Goal: Task Accomplishment & Management: Use online tool/utility

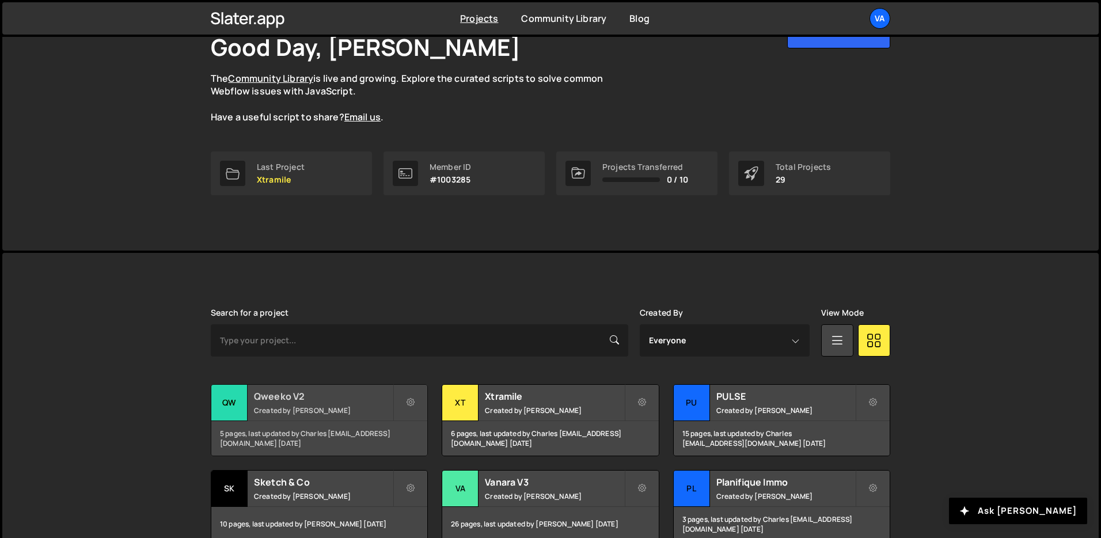
scroll to position [90, 0]
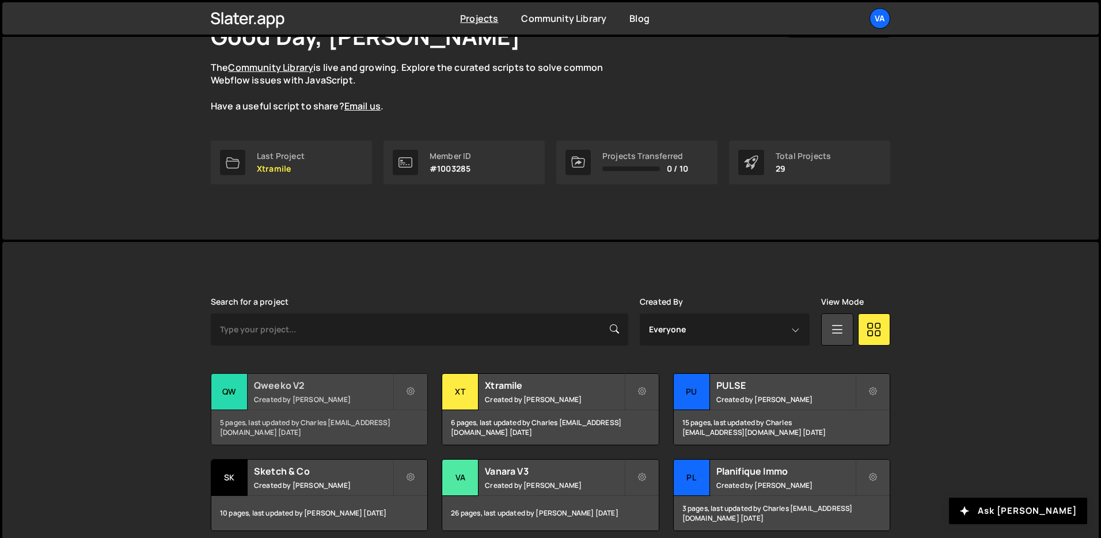
click at [301, 380] on h2 "Qweeko V2" at bounding box center [323, 385] width 139 height 13
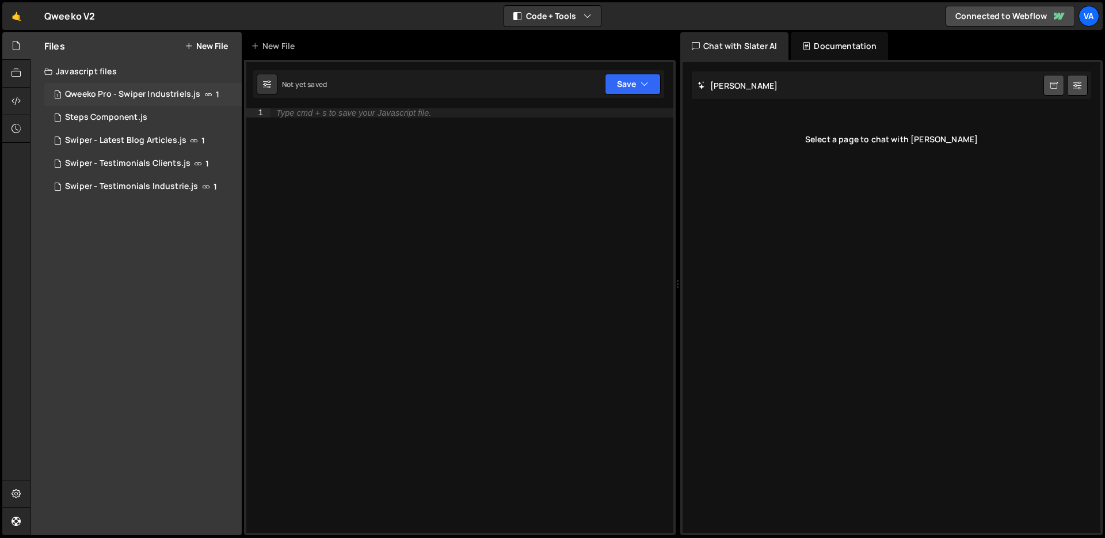
click at [132, 92] on div "Qweeko Pro - Swiper Industriels.js" at bounding box center [132, 94] width 135 height 10
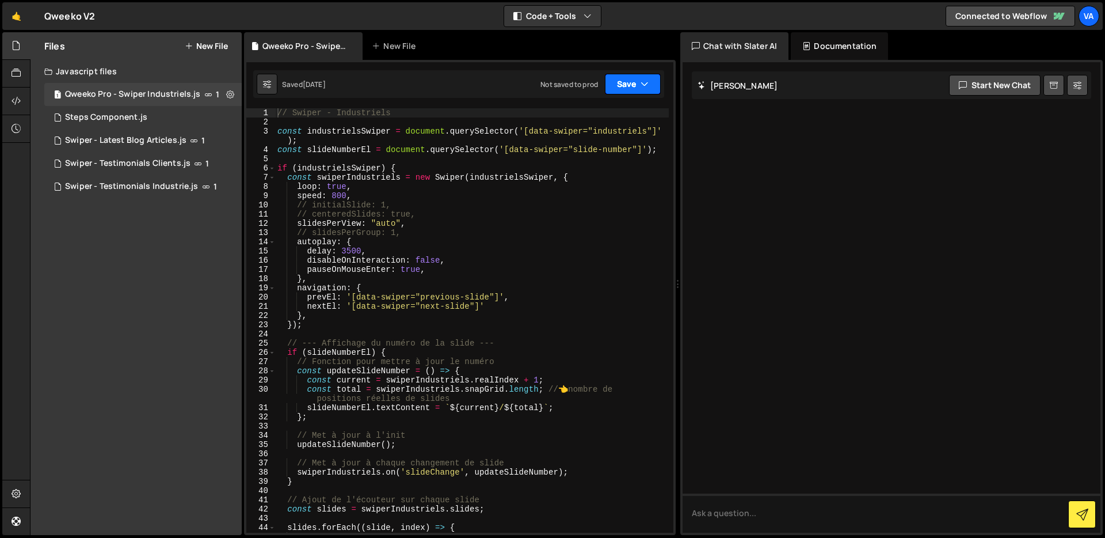
click at [635, 80] on button "Save" at bounding box center [633, 84] width 56 height 21
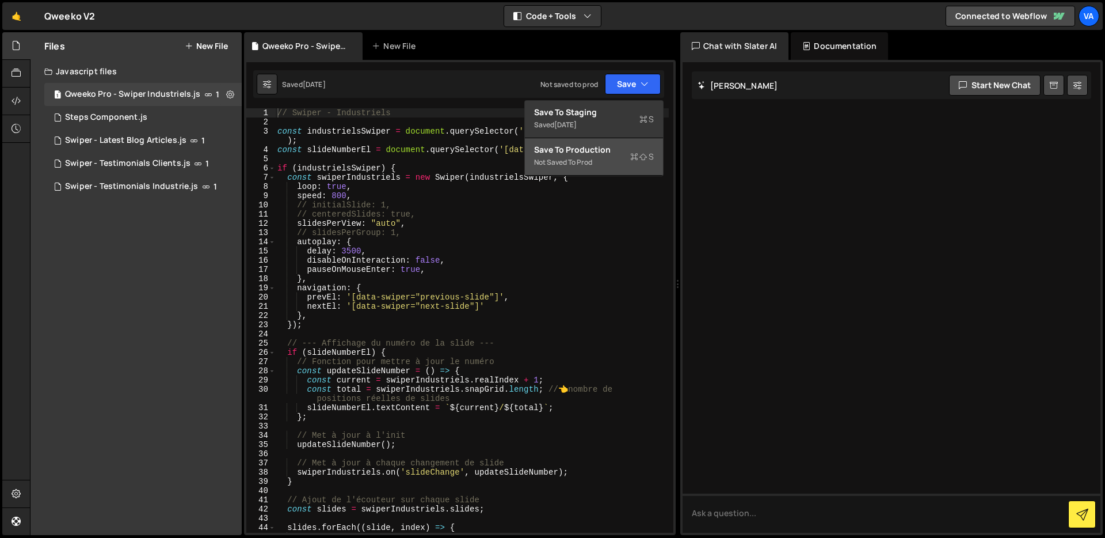
click at [615, 163] on div "Not saved to prod" at bounding box center [594, 162] width 120 height 14
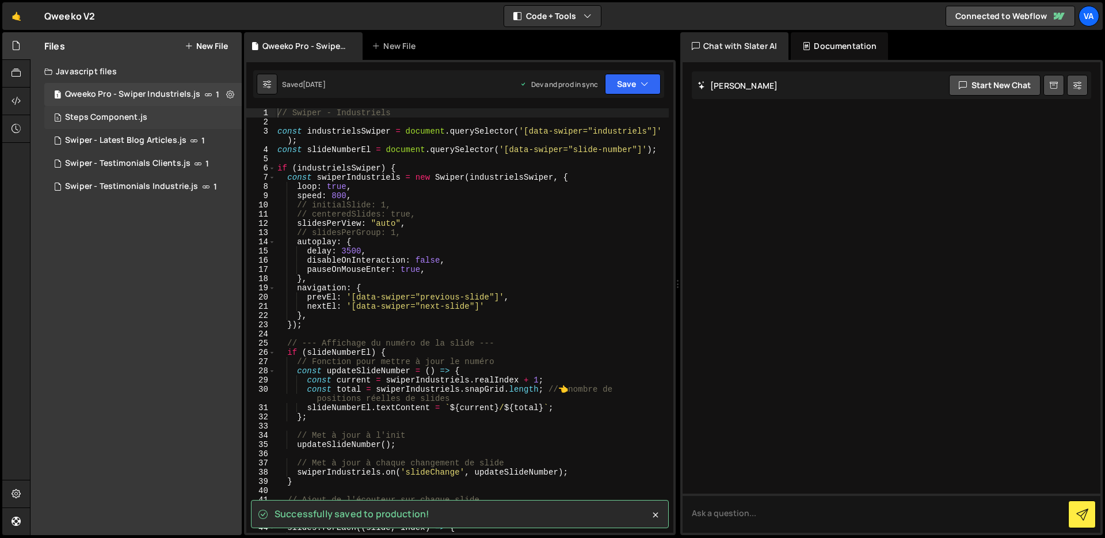
click at [125, 119] on div "Steps Component.js" at bounding box center [106, 117] width 82 height 10
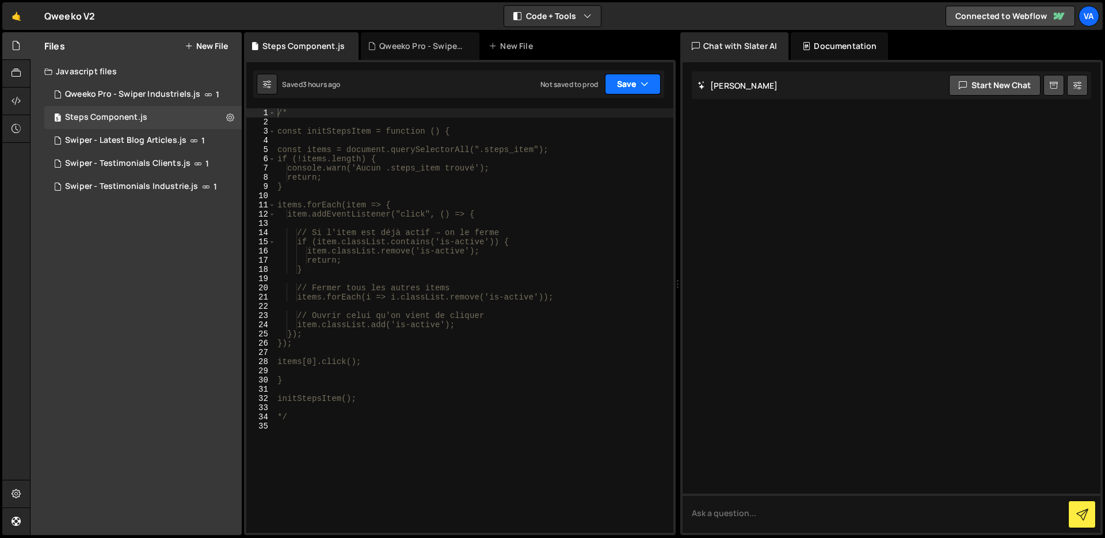
click at [623, 79] on button "Save" at bounding box center [633, 84] width 56 height 21
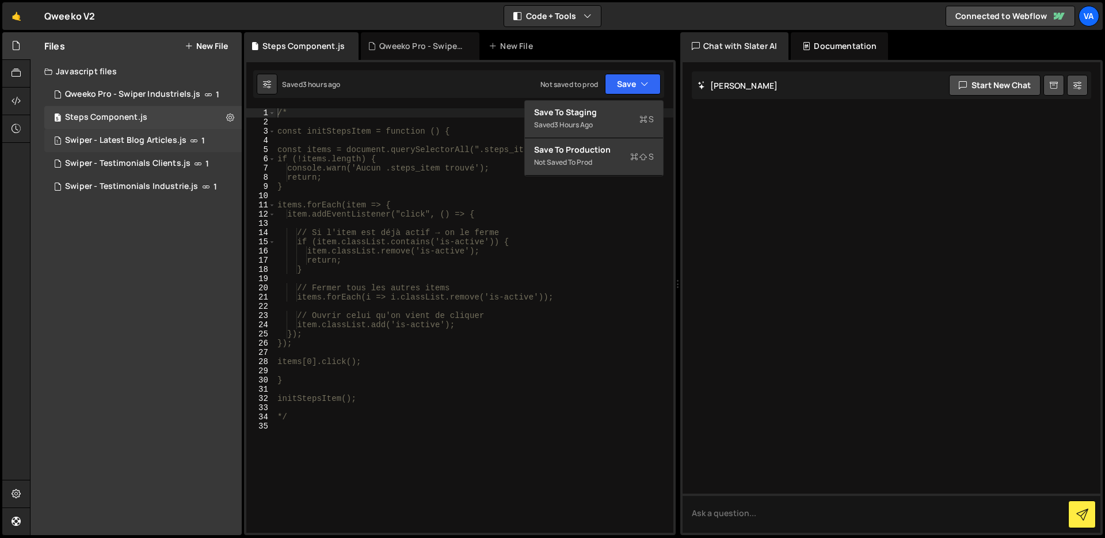
click at [116, 138] on div "Swiper - Latest Blog Articles.js" at bounding box center [125, 140] width 121 height 10
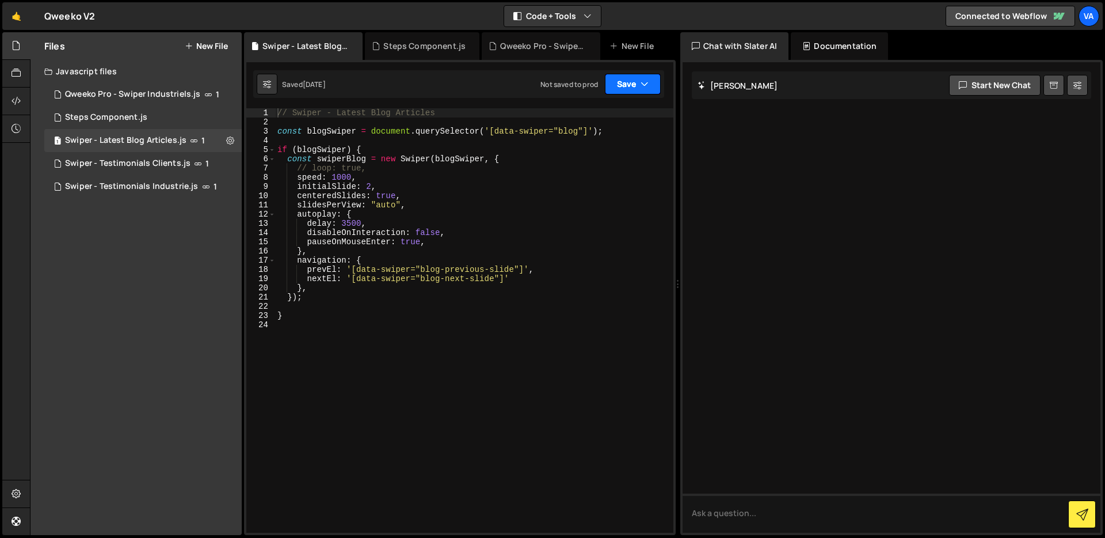
click at [616, 82] on button "Save" at bounding box center [633, 84] width 56 height 21
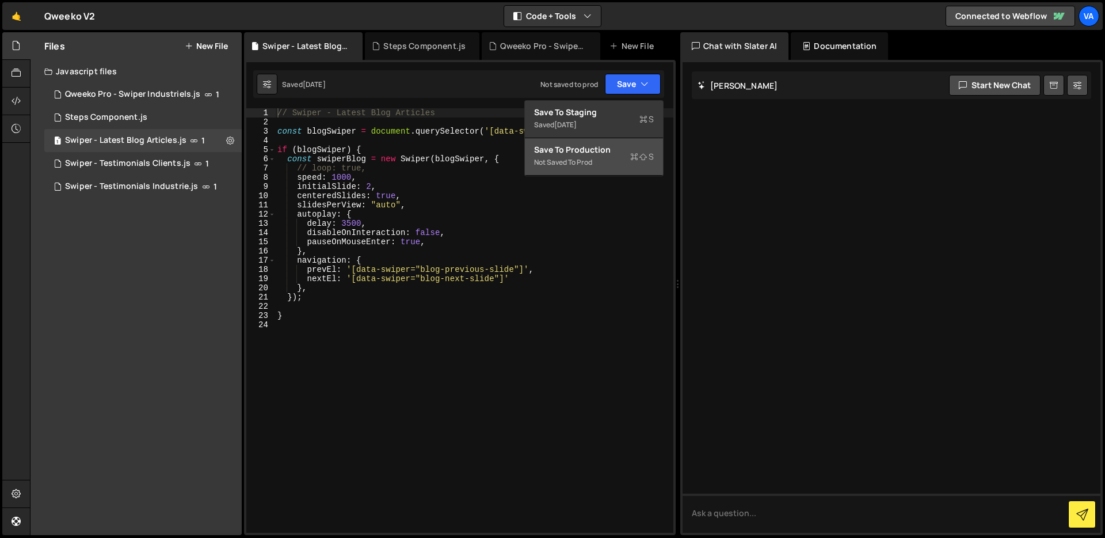
click at [595, 169] on button "Save to Production S Not saved to prod" at bounding box center [594, 156] width 138 height 37
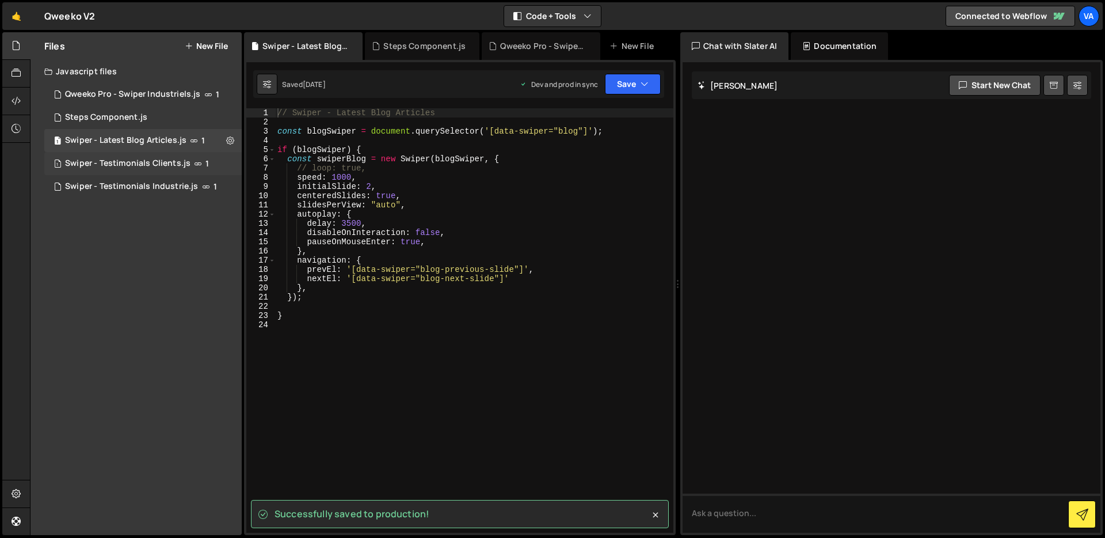
click at [115, 159] on div "Swiper - Testimonials Clients.js" at bounding box center [127, 163] width 125 height 10
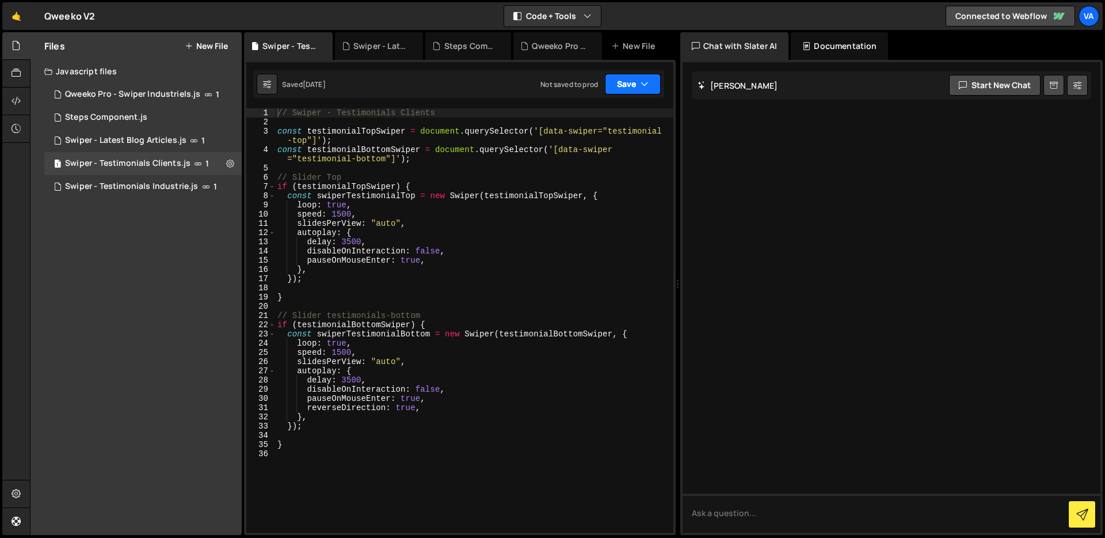
click at [636, 84] on button "Save" at bounding box center [633, 84] width 56 height 21
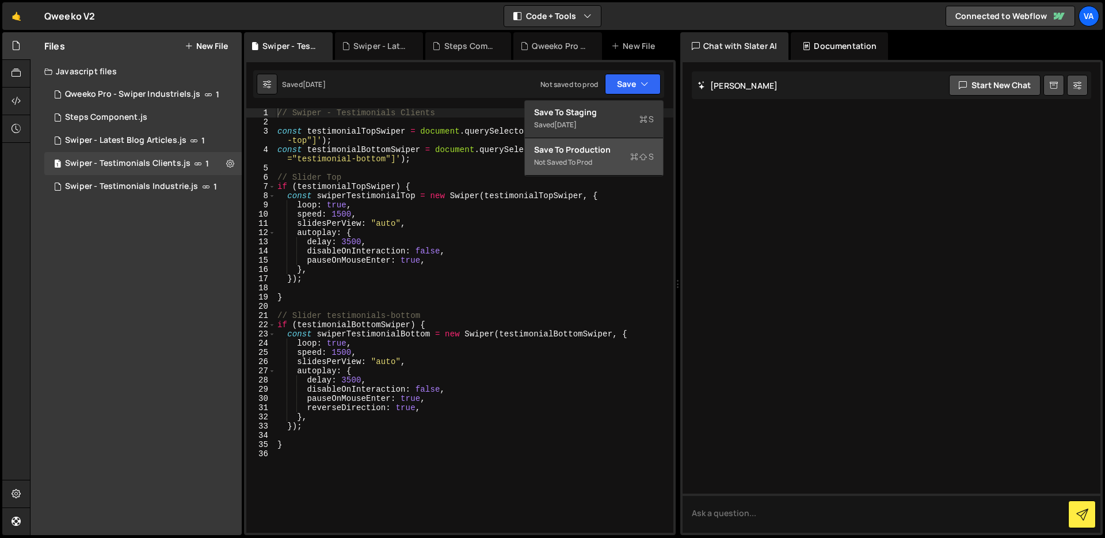
click at [619, 155] on div "Not saved to prod" at bounding box center [594, 162] width 120 height 14
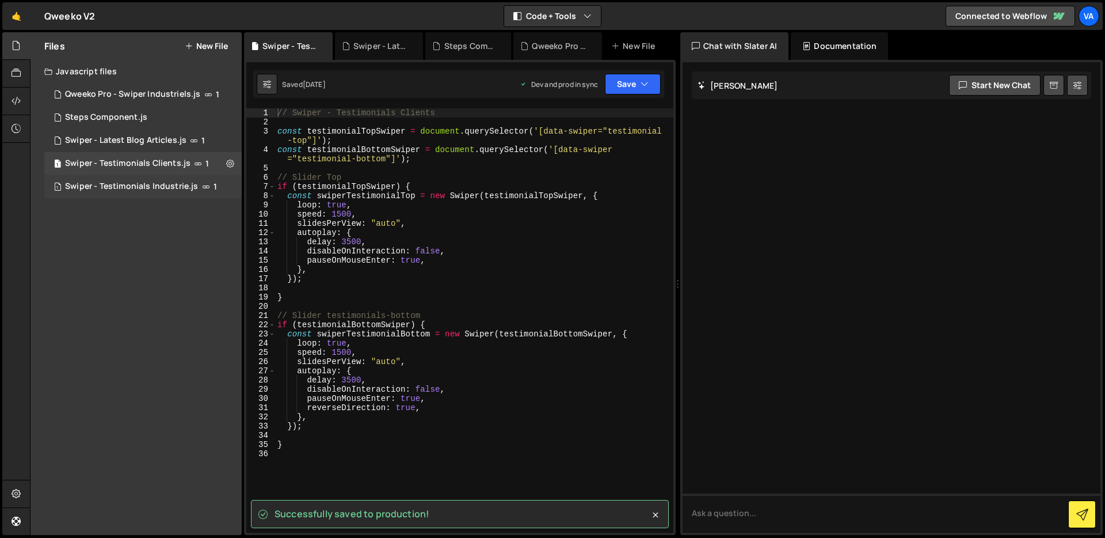
click at [140, 187] on div "Swiper - Testimonials Industrie.js" at bounding box center [131, 186] width 133 height 10
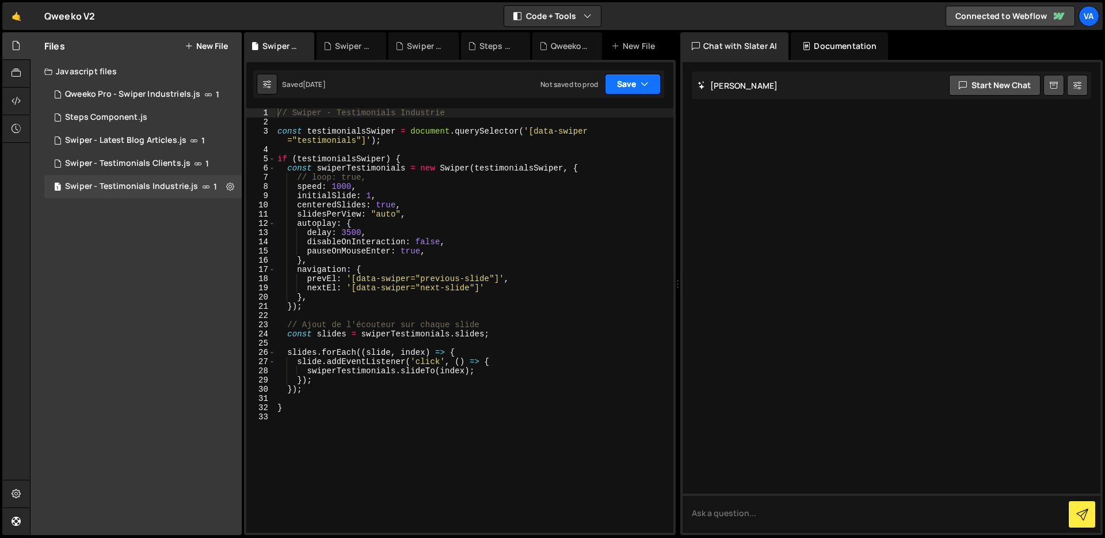
click at [636, 86] on button "Save" at bounding box center [633, 84] width 56 height 21
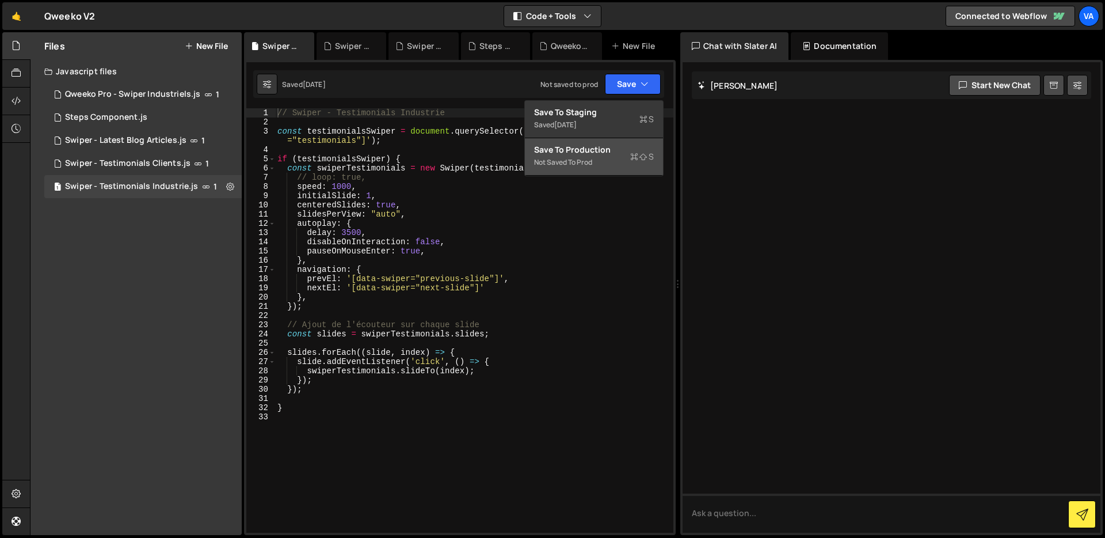
click at [599, 161] on div "Not saved to prod" at bounding box center [594, 162] width 120 height 14
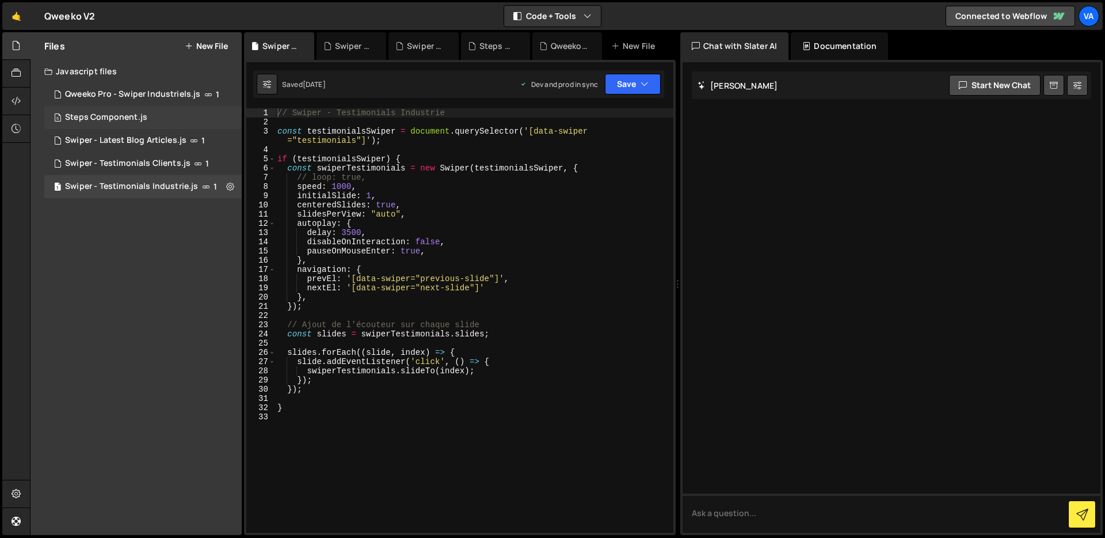
click at [147, 116] on div "5 Steps Component.js 0" at bounding box center [142, 117] width 197 height 23
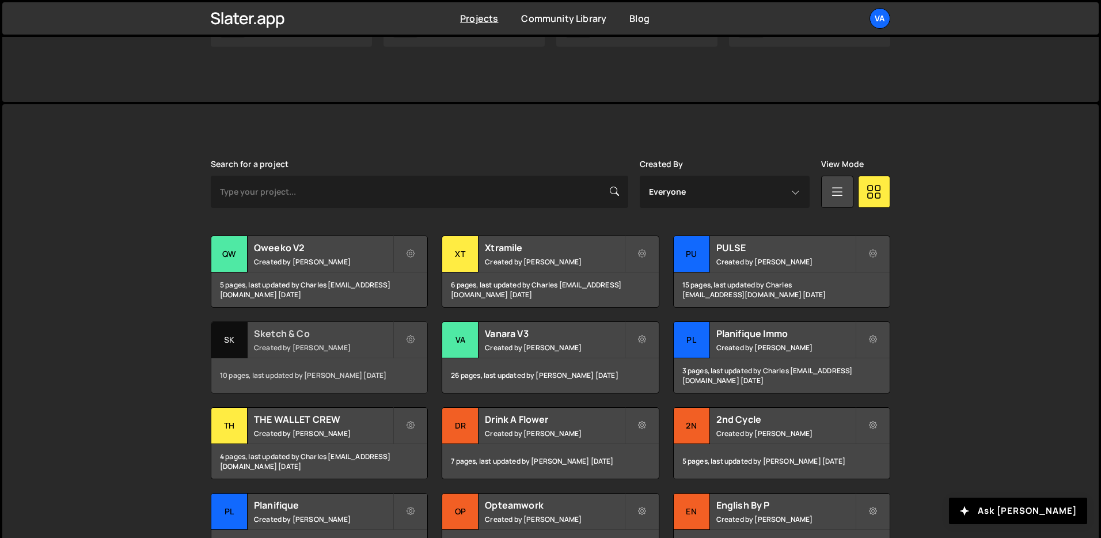
scroll to position [241, 0]
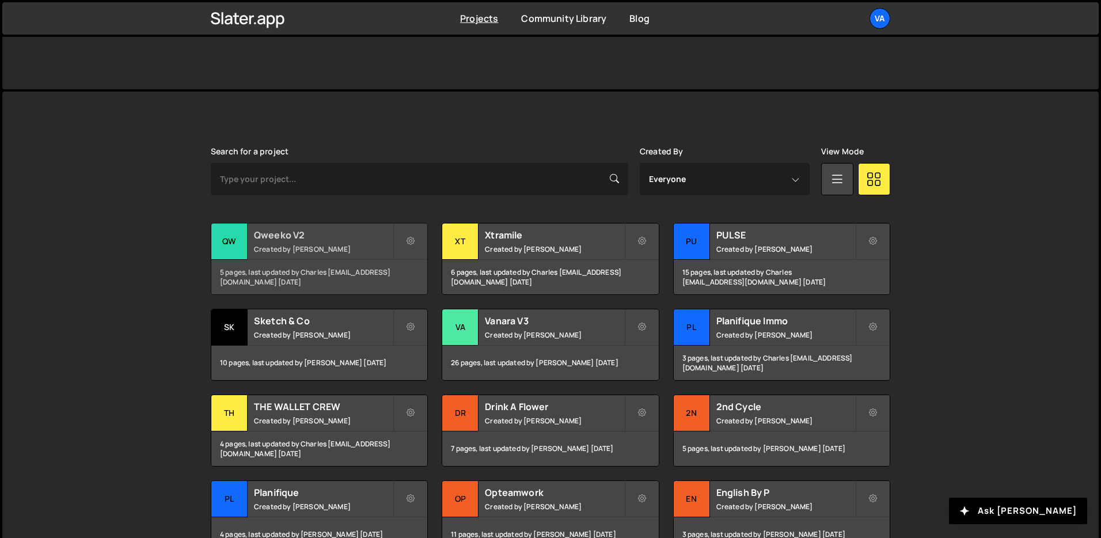
click at [286, 239] on h2 "Qweeko V2" at bounding box center [323, 235] width 139 height 13
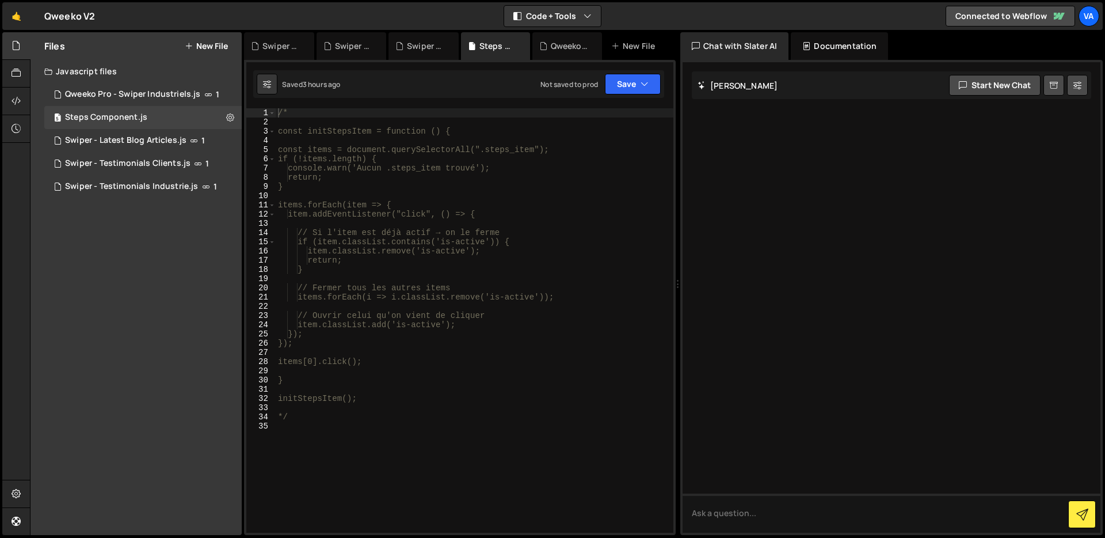
click at [149, 263] on div "Files New File Javascript files 1 Qweeko Pro - Swiper Industriels.js 1 5 Steps …" at bounding box center [136, 283] width 211 height 503
click at [113, 140] on div "Swiper - Latest Blog Articles.js" at bounding box center [125, 140] width 121 height 10
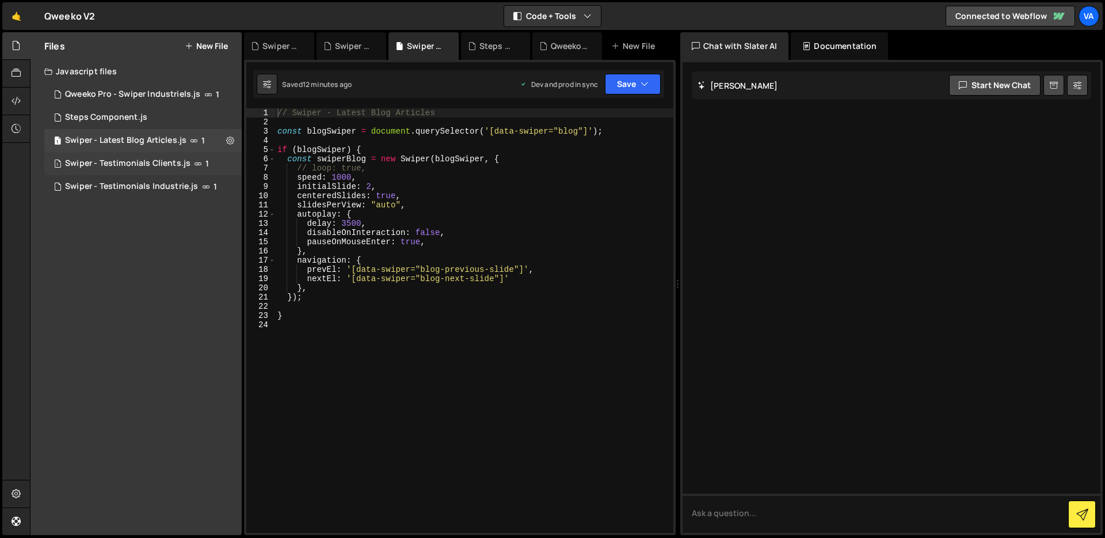
click at [100, 162] on div "Swiper - Testimonials Clients.js" at bounding box center [127, 163] width 125 height 10
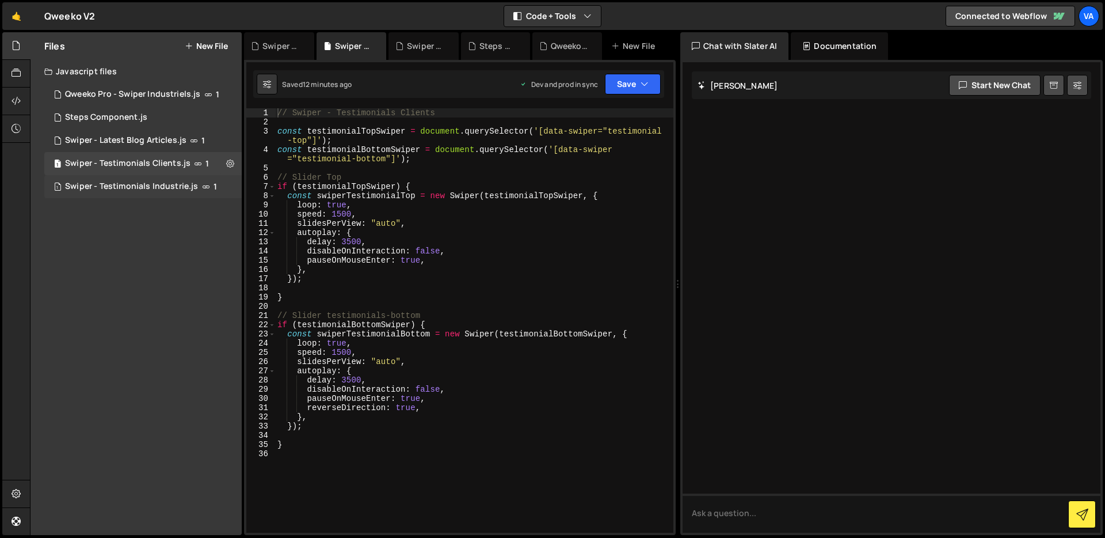
click at [98, 185] on div "Swiper - Testimonials Industrie.js" at bounding box center [131, 186] width 133 height 10
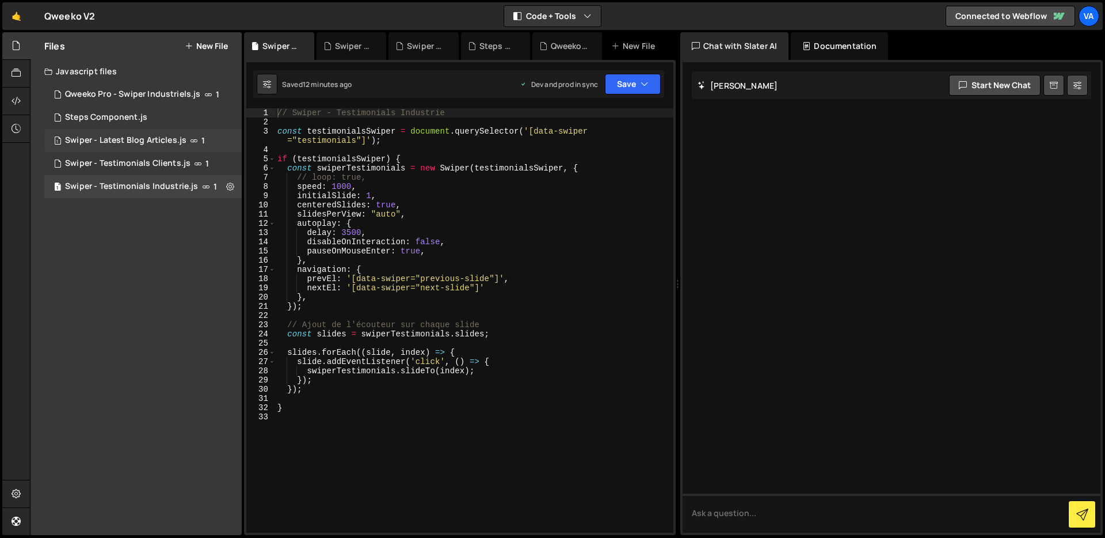
click at [110, 138] on div "Swiper - Latest Blog Articles.js" at bounding box center [125, 140] width 121 height 10
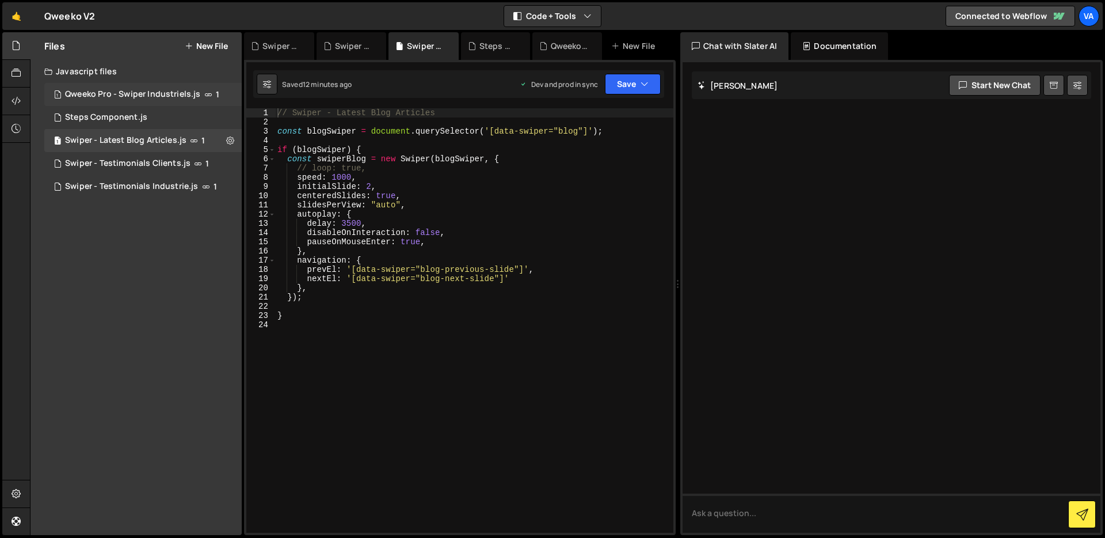
click at [123, 91] on div "Qweeko Pro - Swiper Industriels.js" at bounding box center [132, 94] width 135 height 10
